Goal: Transaction & Acquisition: Purchase product/service

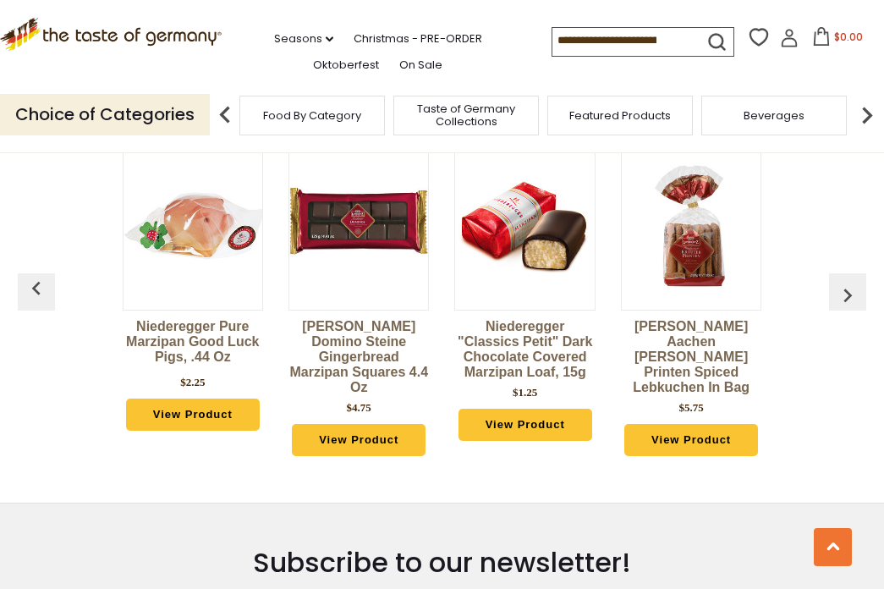
scroll to position [4090, 0]
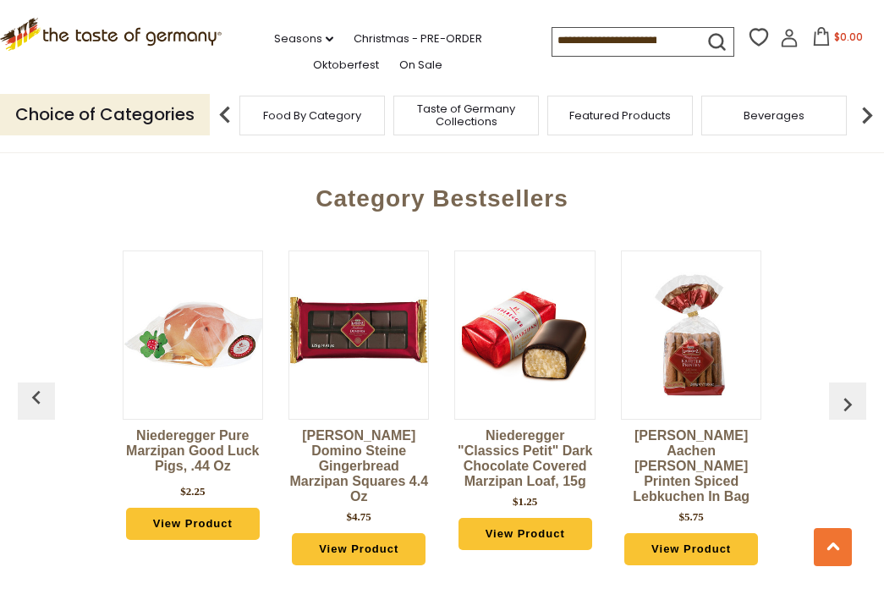
click at [839, 391] on img "button" at bounding box center [847, 404] width 27 height 27
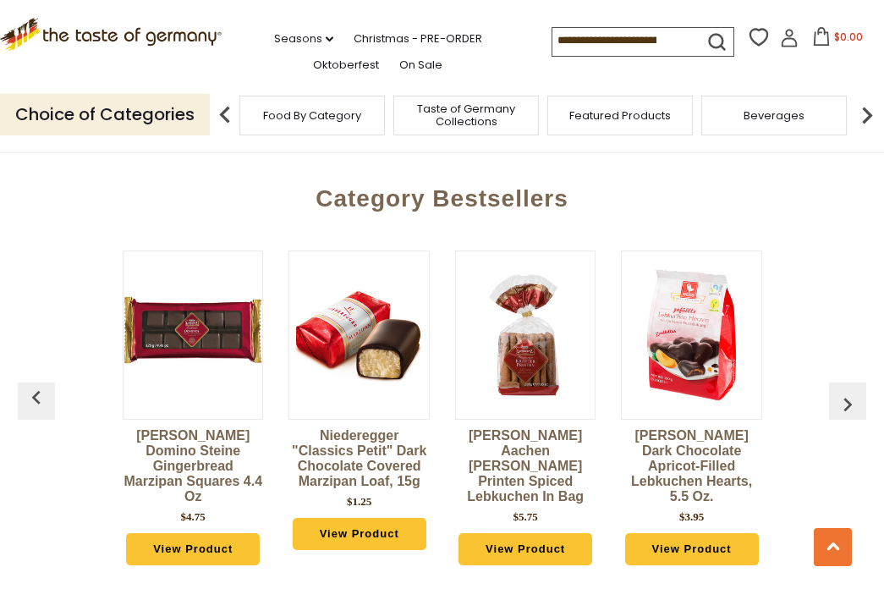
click at [839, 391] on img "button" at bounding box center [847, 404] width 27 height 27
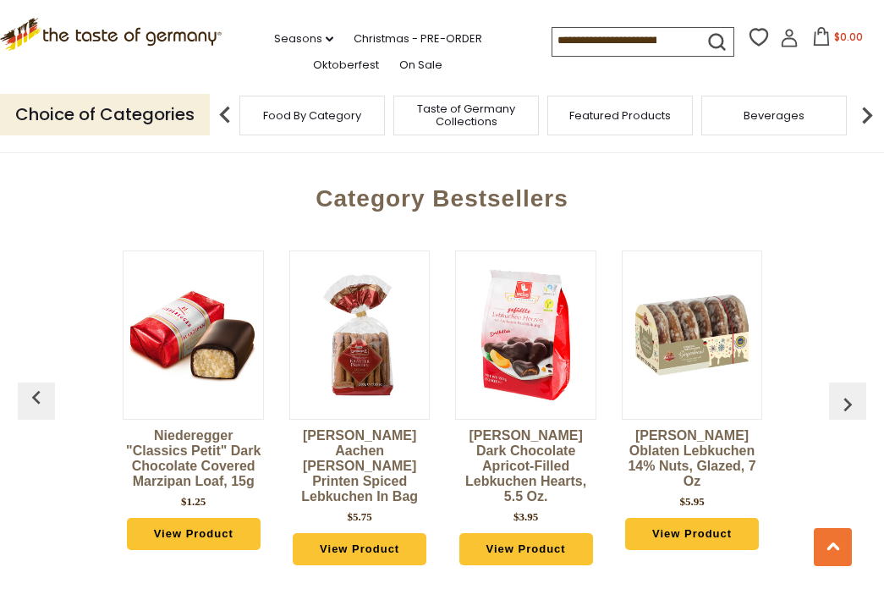
click at [530, 363] on img at bounding box center [525, 335] width 139 height 139
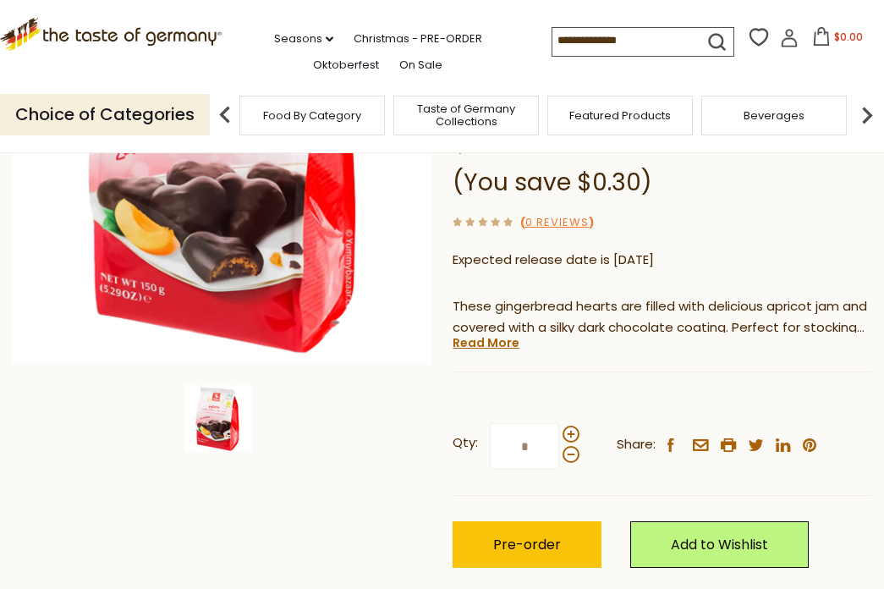
scroll to position [338, 0]
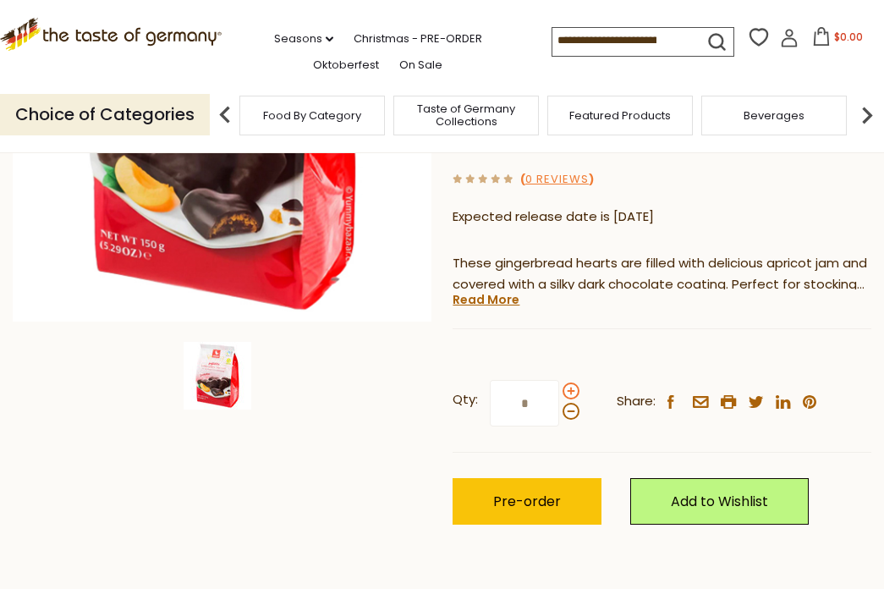
click at [570, 392] on span at bounding box center [570, 390] width 17 height 17
click at [559, 392] on input "*" at bounding box center [524, 403] width 69 height 47
click at [571, 392] on span at bounding box center [570, 390] width 17 height 17
click at [559, 392] on input "*" at bounding box center [524, 403] width 69 height 47
click at [573, 390] on span at bounding box center [570, 390] width 17 height 17
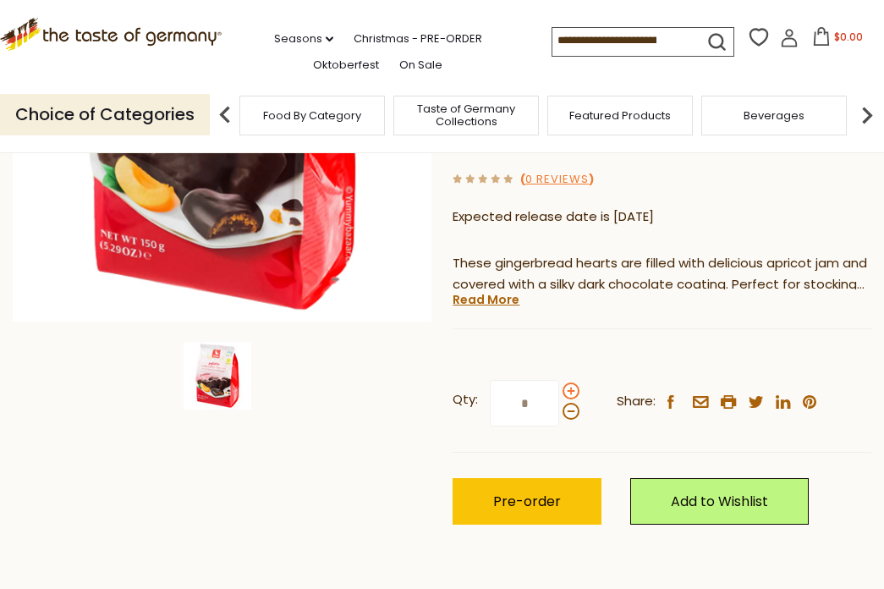
click at [559, 390] on input "*" at bounding box center [524, 403] width 69 height 47
click at [567, 411] on span at bounding box center [570, 411] width 17 height 17
click at [559, 411] on input "*" at bounding box center [524, 403] width 69 height 47
type input "*"
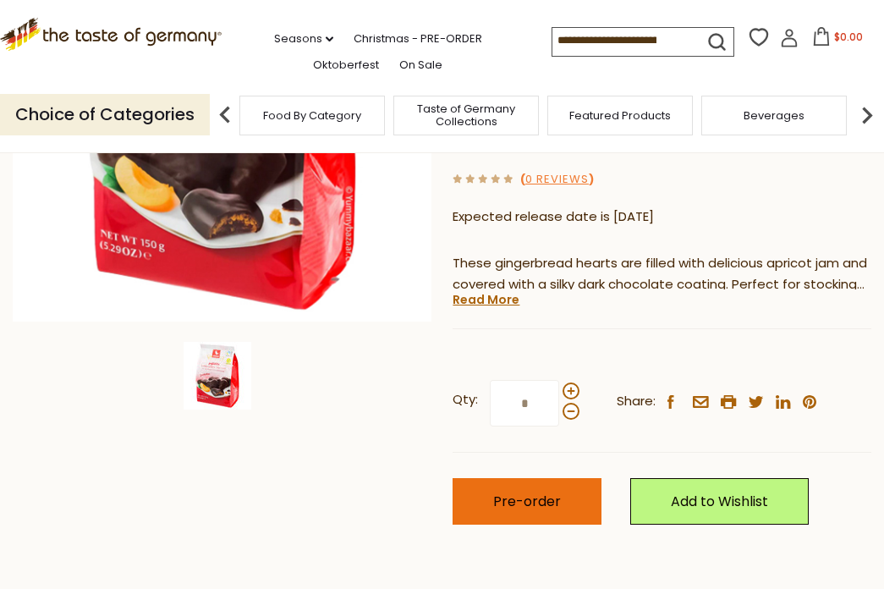
click at [535, 504] on span "Pre-order" at bounding box center [527, 500] width 68 height 19
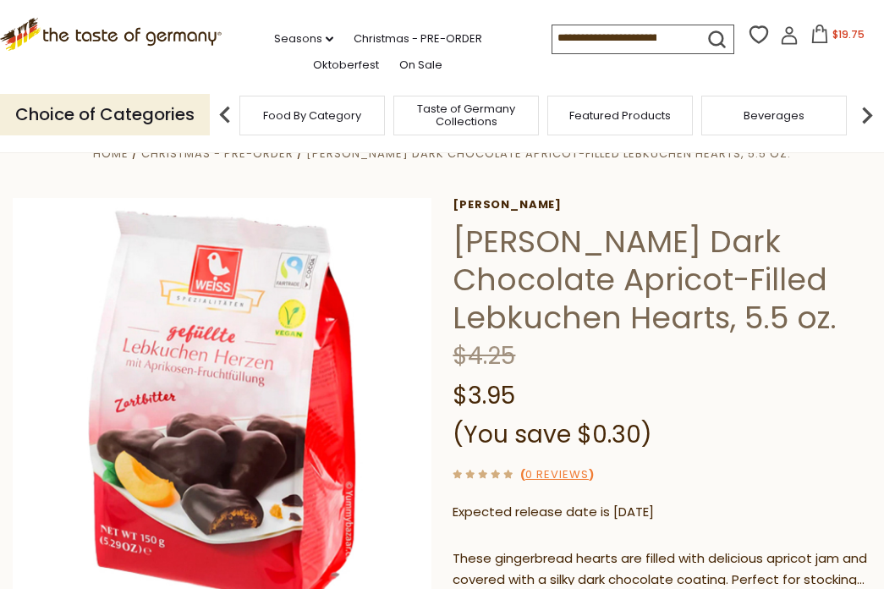
scroll to position [0, 0]
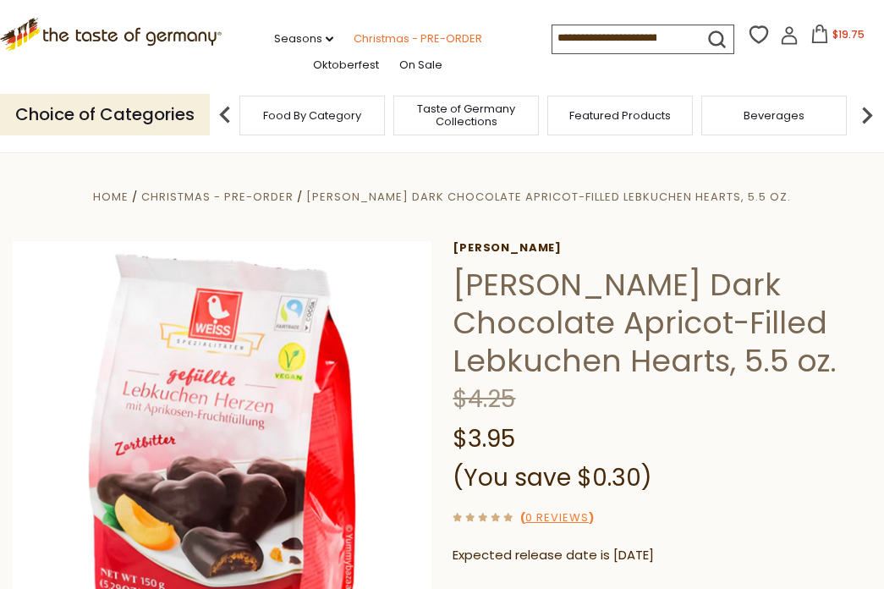
click at [387, 36] on link "Christmas - PRE-ORDER" at bounding box center [418, 39] width 129 height 19
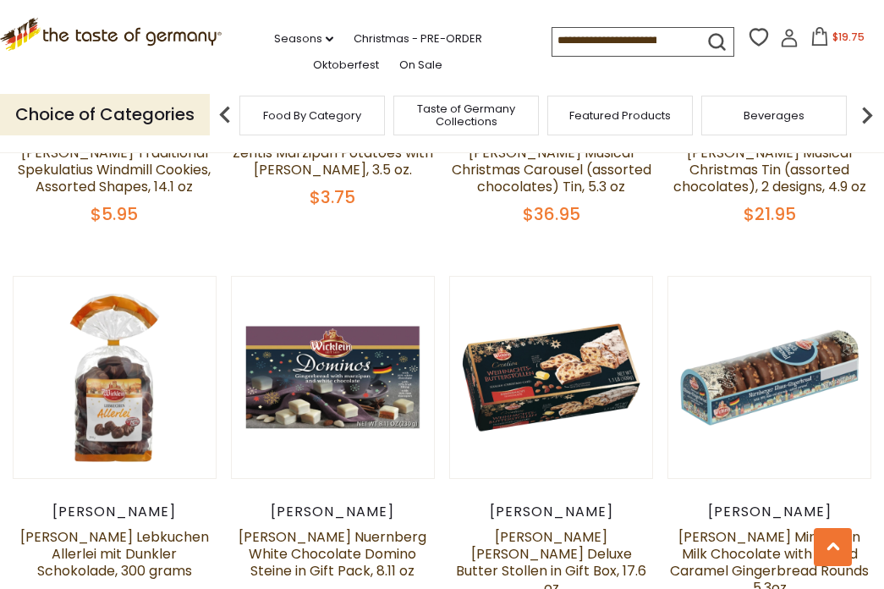
scroll to position [1861, 0]
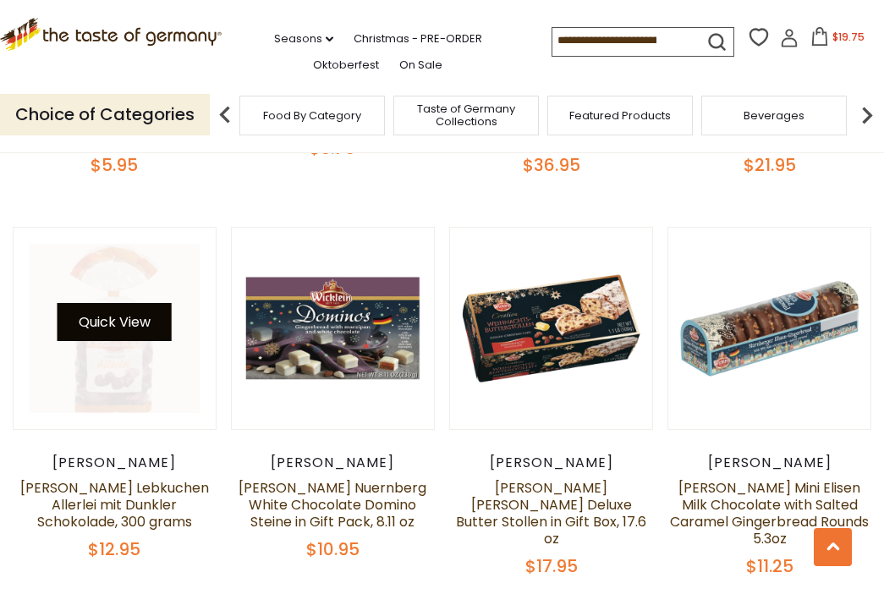
click at [118, 325] on button "Quick View" at bounding box center [115, 322] width 114 height 38
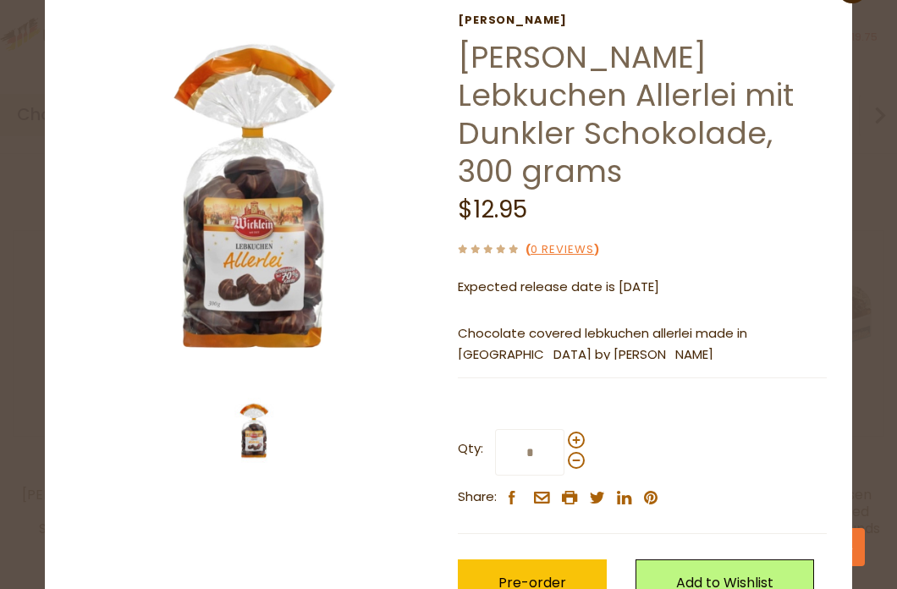
scroll to position [120, 0]
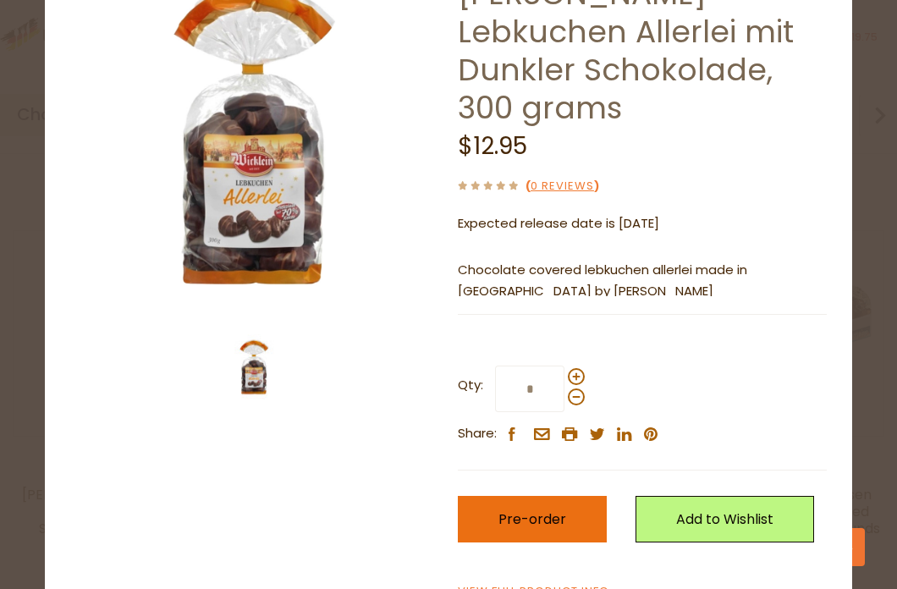
click at [511, 509] on span "Pre-order" at bounding box center [532, 518] width 68 height 19
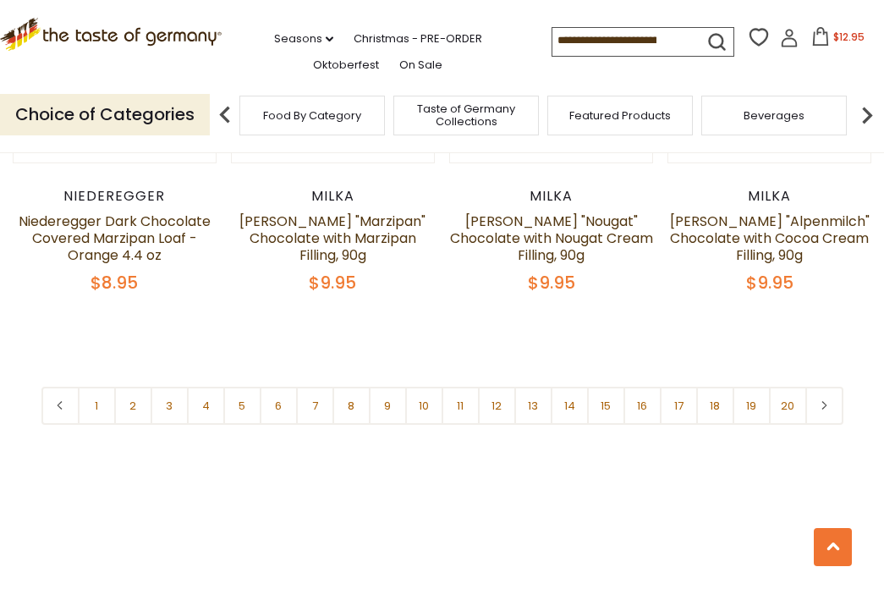
scroll to position [3722, 0]
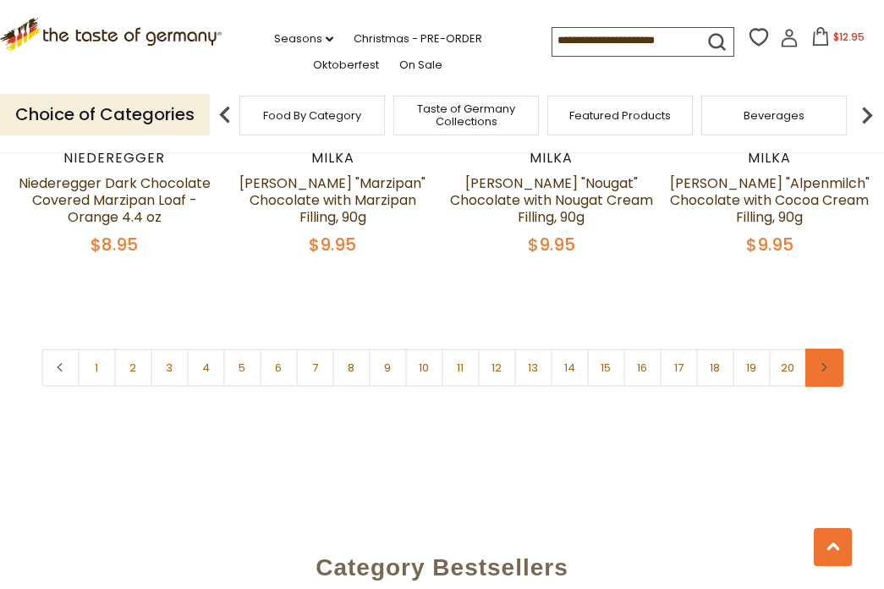
click at [829, 348] on link at bounding box center [824, 367] width 38 height 38
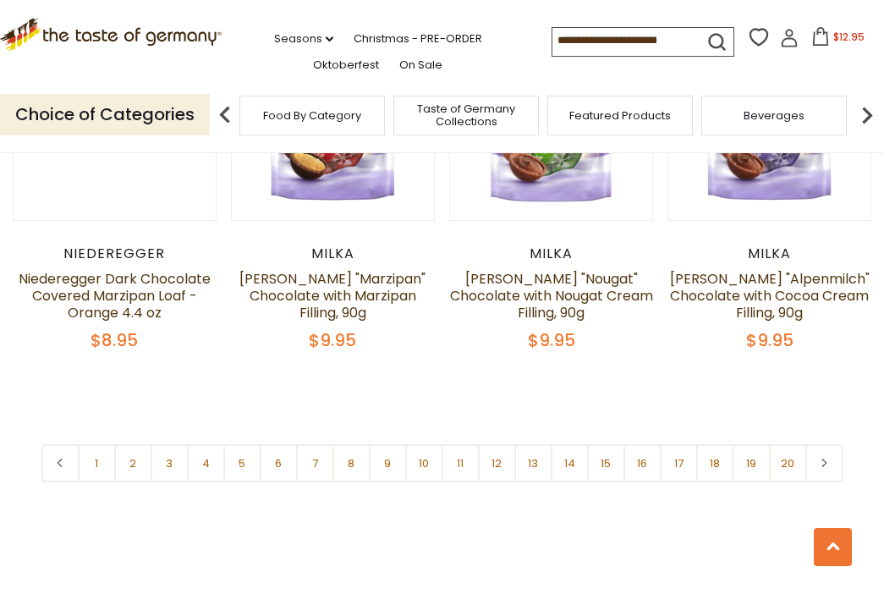
scroll to position [3637, 0]
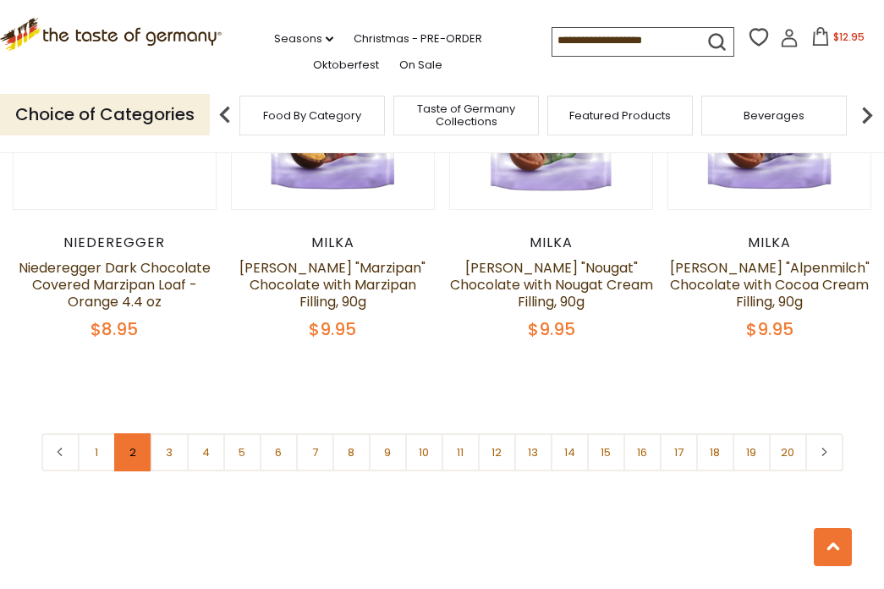
click at [132, 438] on link "2" at bounding box center [133, 452] width 38 height 38
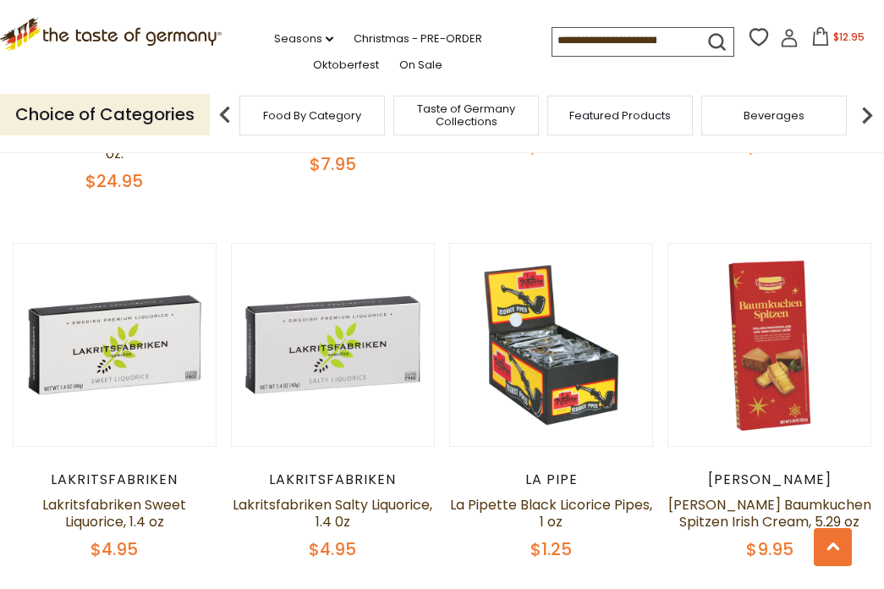
scroll to position [3528, 0]
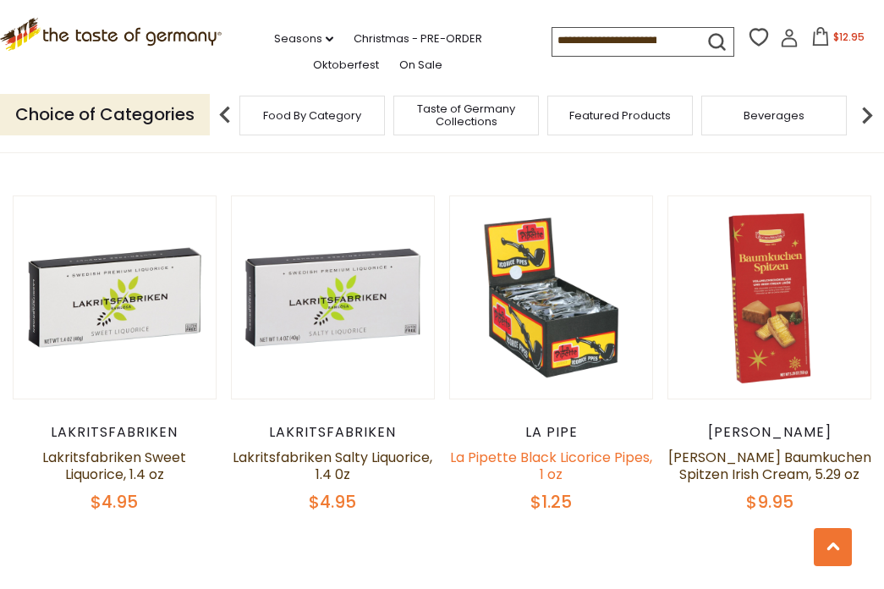
click at [571, 447] on link "La Pipette Black Licorice Pipes, 1 oz" at bounding box center [551, 465] width 202 height 36
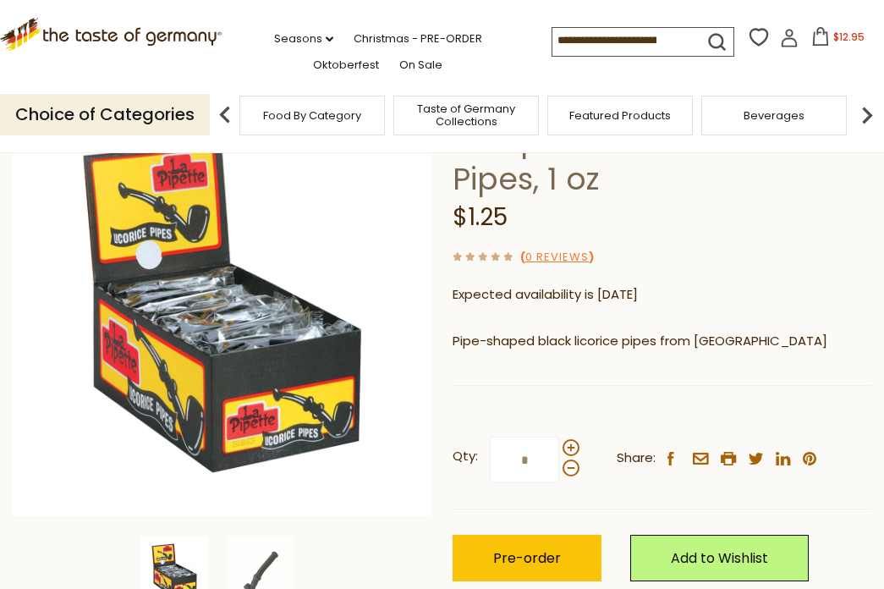
scroll to position [169, 0]
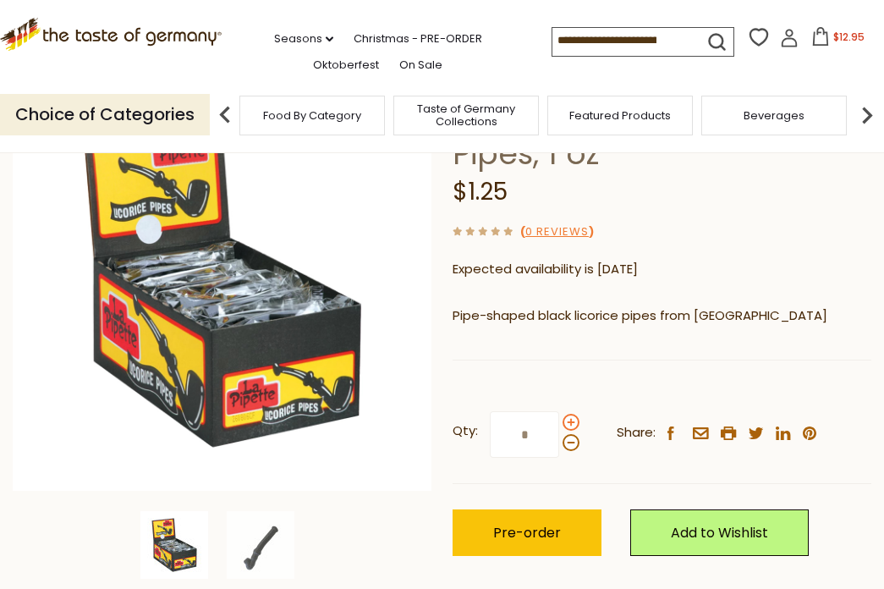
click at [569, 422] on span at bounding box center [570, 422] width 17 height 17
click at [559, 422] on input "*" at bounding box center [524, 434] width 69 height 47
click at [569, 422] on span at bounding box center [570, 422] width 17 height 17
click at [559, 422] on input "*" at bounding box center [524, 434] width 69 height 47
click at [569, 422] on span at bounding box center [570, 422] width 17 height 17
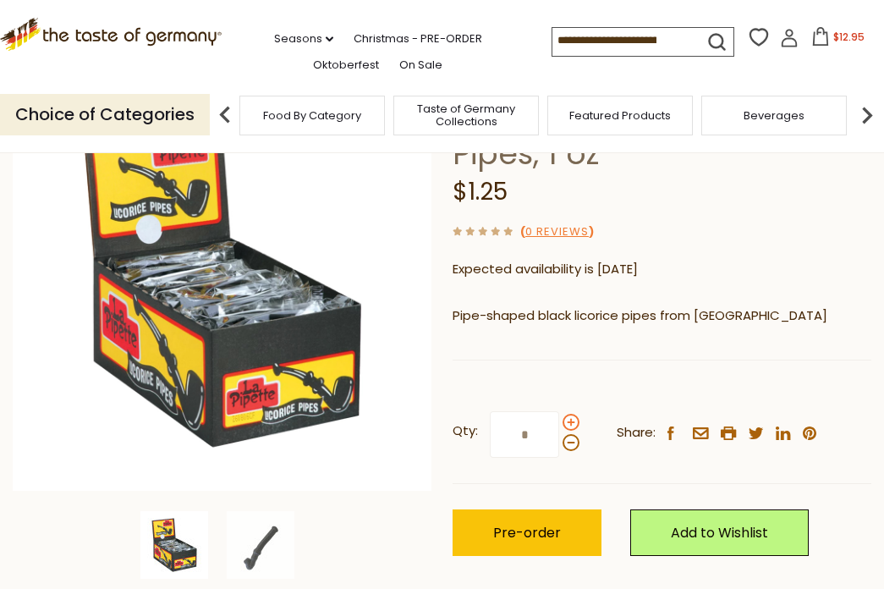
click at [559, 422] on input "*" at bounding box center [524, 434] width 69 height 47
click at [569, 422] on span at bounding box center [570, 422] width 17 height 17
click at [559, 422] on input "*" at bounding box center [524, 434] width 69 height 47
click at [569, 422] on span at bounding box center [570, 422] width 17 height 17
click at [559, 422] on input "*" at bounding box center [524, 434] width 69 height 47
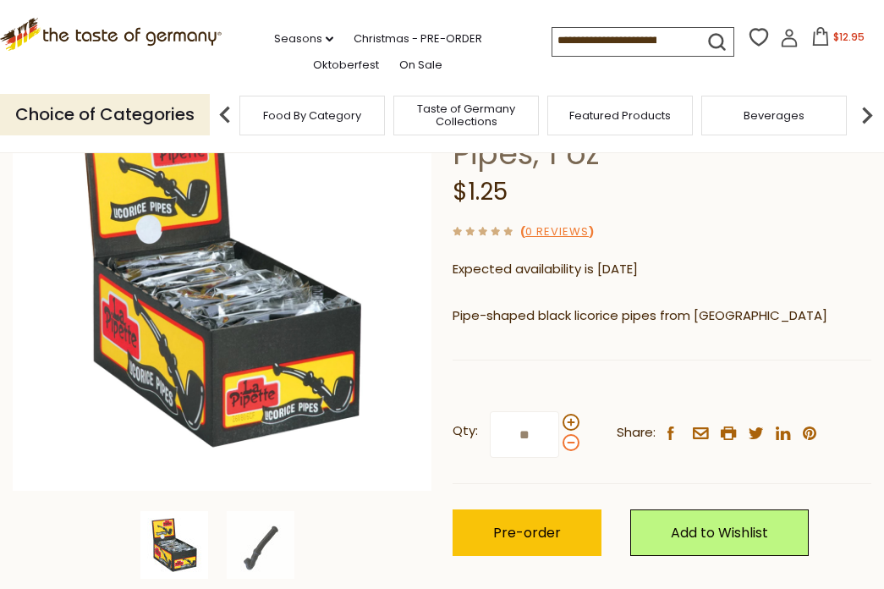
click at [572, 441] on span at bounding box center [570, 442] width 17 height 17
click at [559, 441] on input "**" at bounding box center [524, 434] width 69 height 47
click at [572, 422] on span at bounding box center [570, 422] width 17 height 17
click at [559, 422] on input "*" at bounding box center [524, 434] width 69 height 47
type input "**"
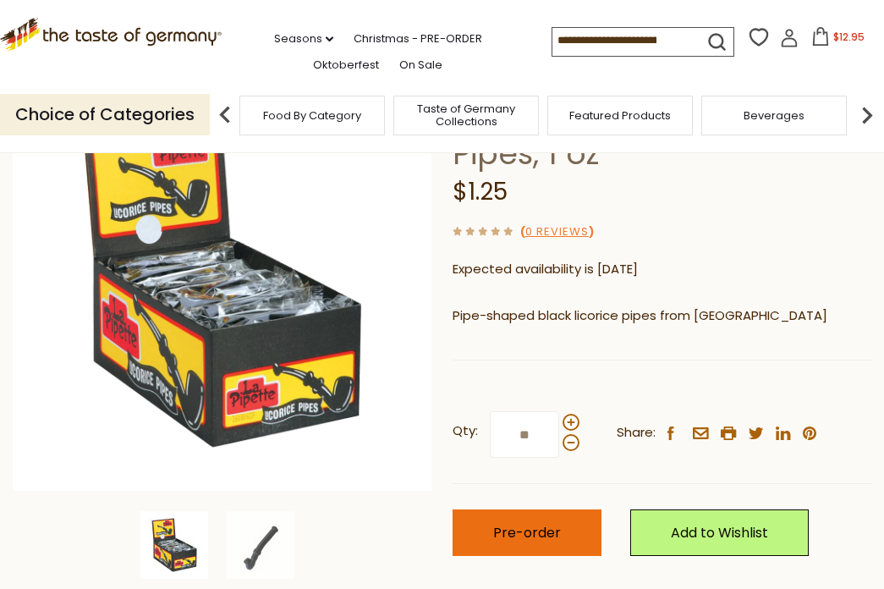
click at [544, 535] on span "Pre-order" at bounding box center [527, 532] width 68 height 19
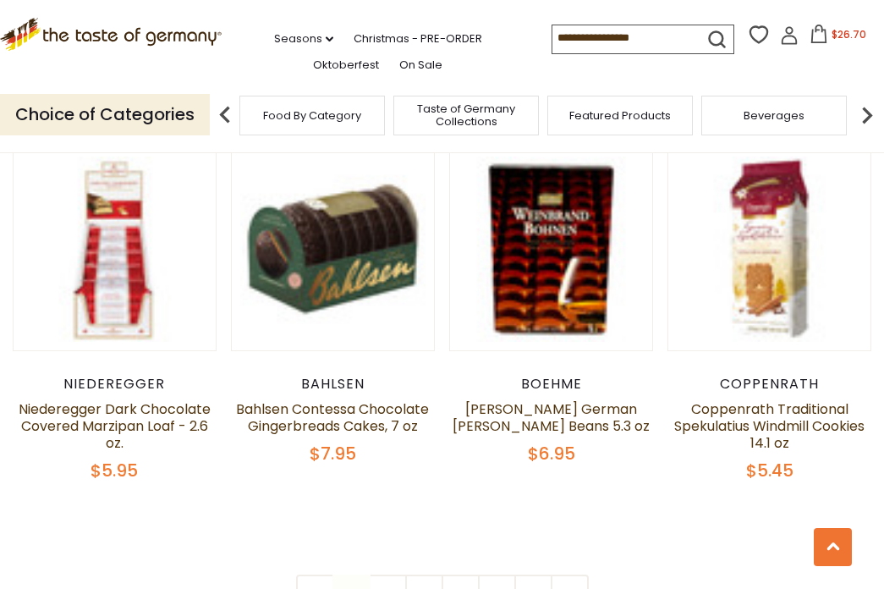
scroll to position [3596, 0]
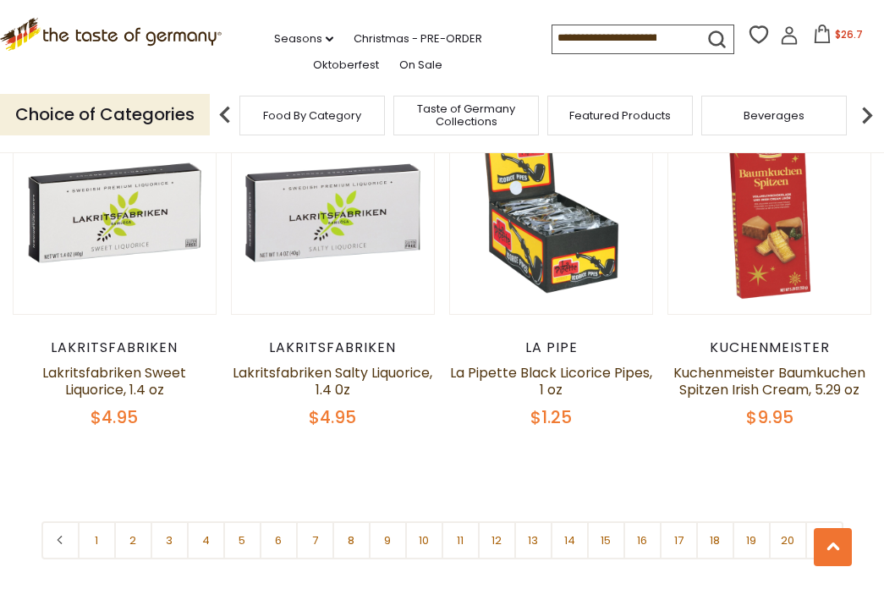
click at [171, 521] on link "3" at bounding box center [170, 540] width 38 height 38
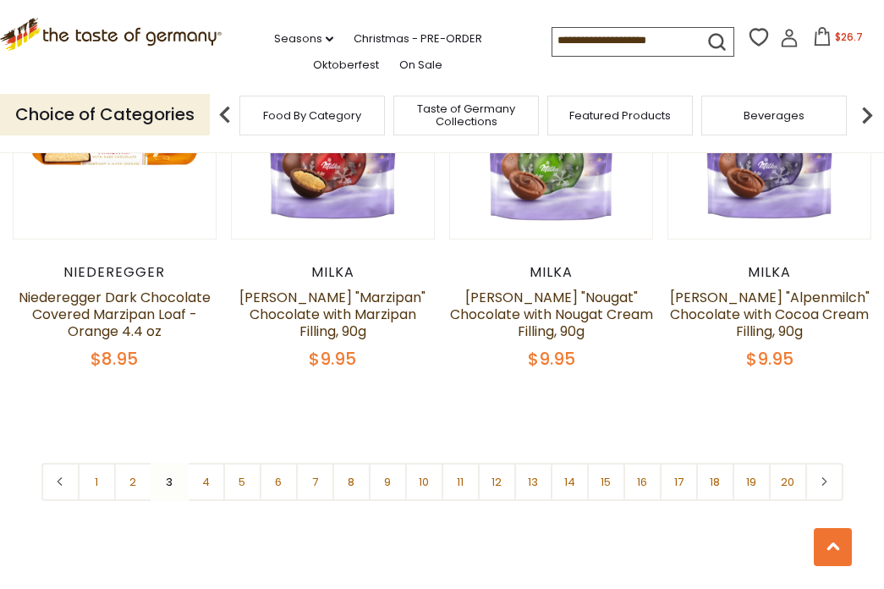
scroll to position [3612, 0]
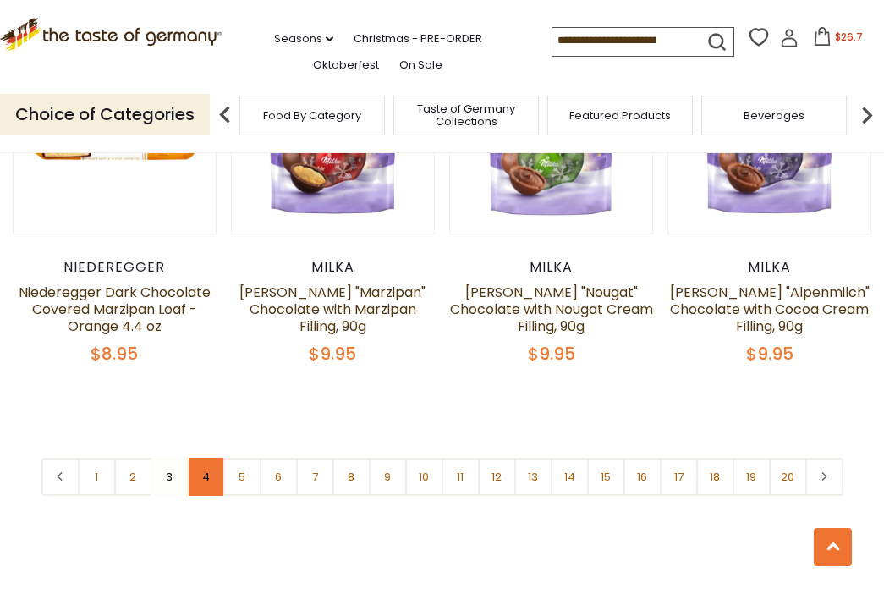
click at [206, 463] on link "4" at bounding box center [206, 477] width 38 height 38
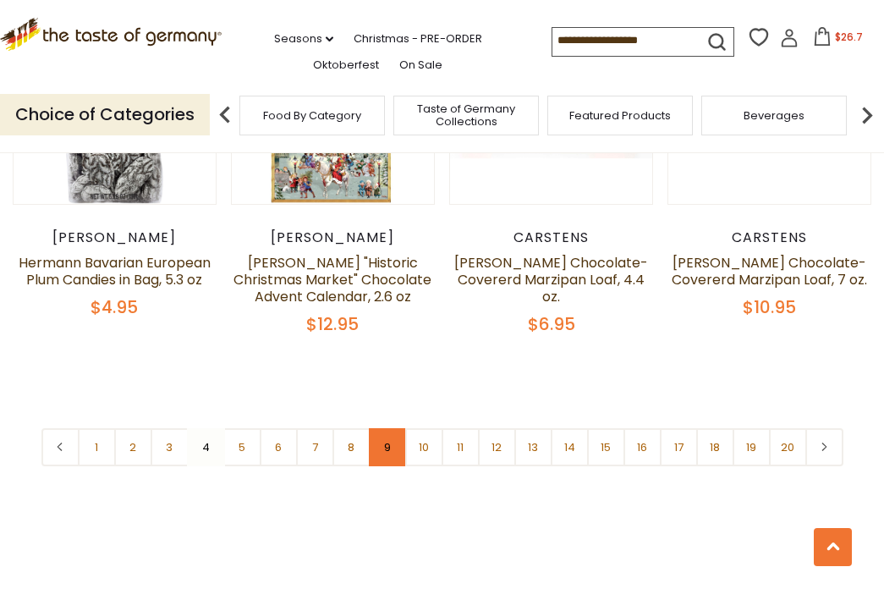
scroll to position [3697, 0]
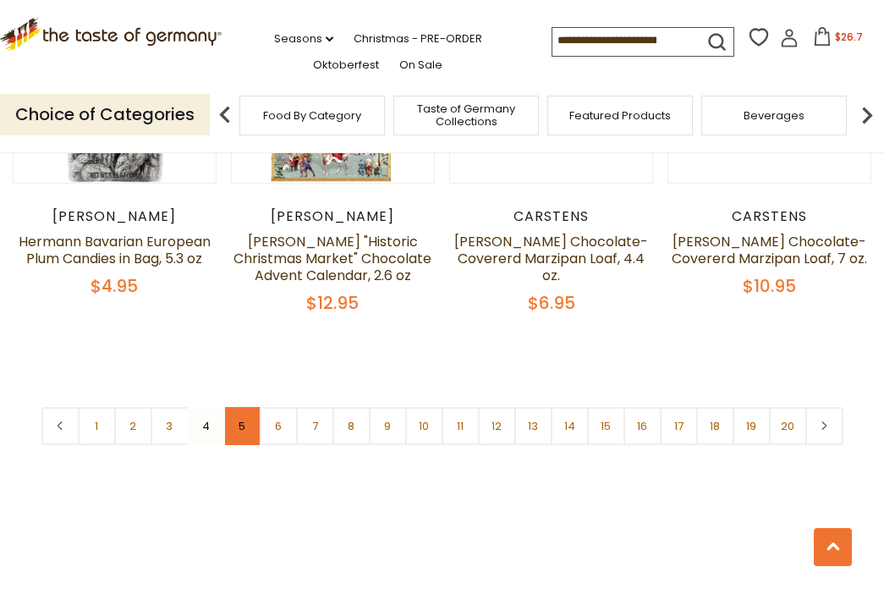
click at [242, 407] on link "5" at bounding box center [242, 426] width 38 height 38
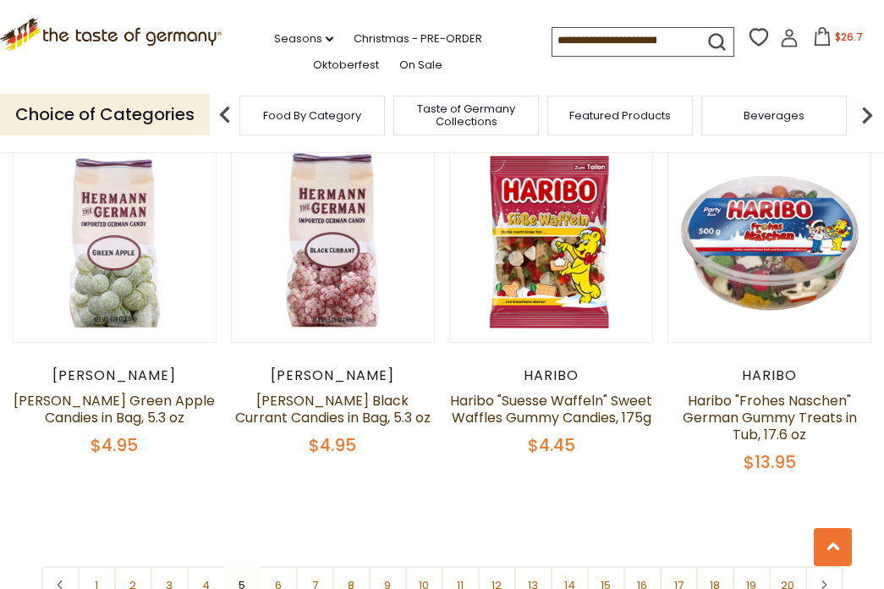
scroll to position [3528, 0]
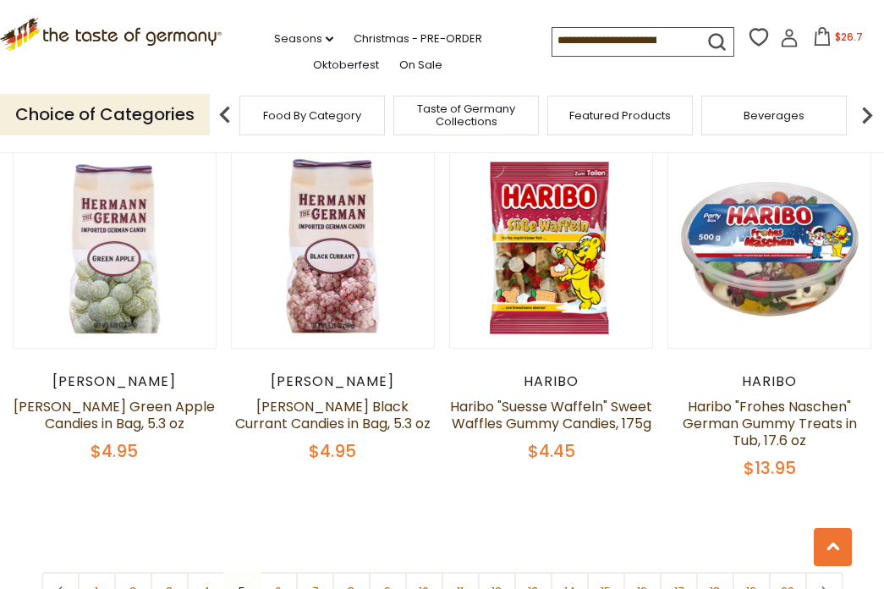
click at [241, 572] on nav "1 2 3 4 5 6 7 8 9 10 11 12 13 14 15 16 17 18 19 20" at bounding box center [442, 591] width 802 height 38
click at [277, 572] on link "6" at bounding box center [279, 591] width 38 height 38
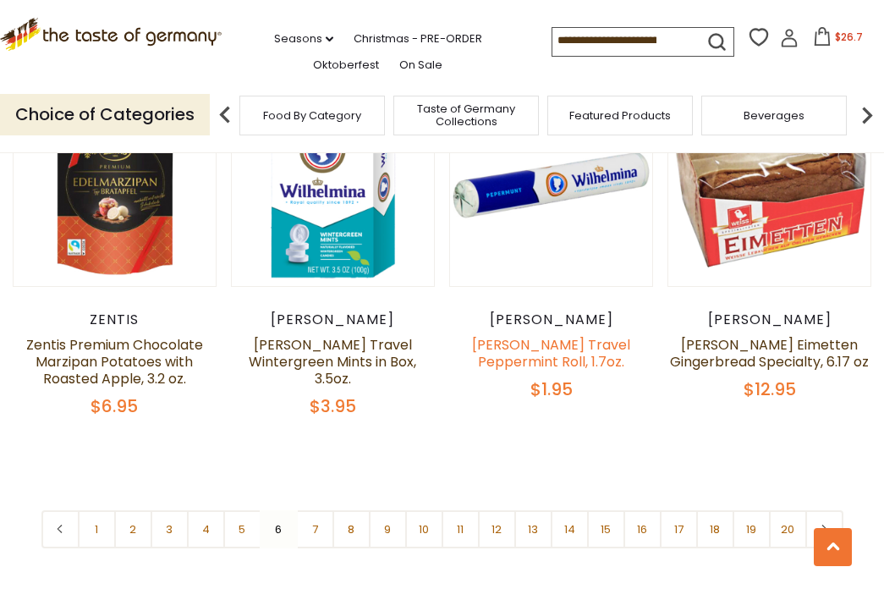
scroll to position [3782, 0]
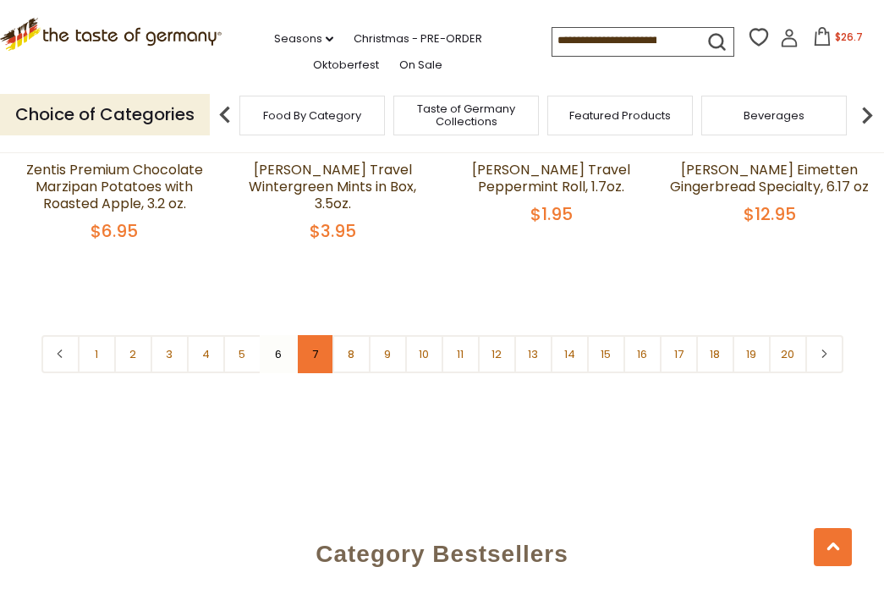
click at [312, 335] on link "7" at bounding box center [315, 354] width 38 height 38
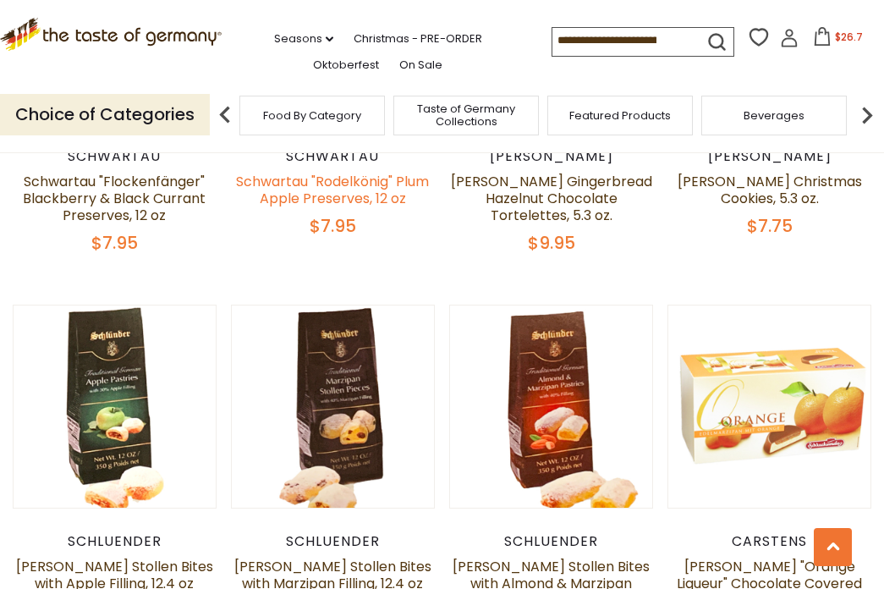
scroll to position [1160, 0]
